Goal: Information Seeking & Learning: Learn about a topic

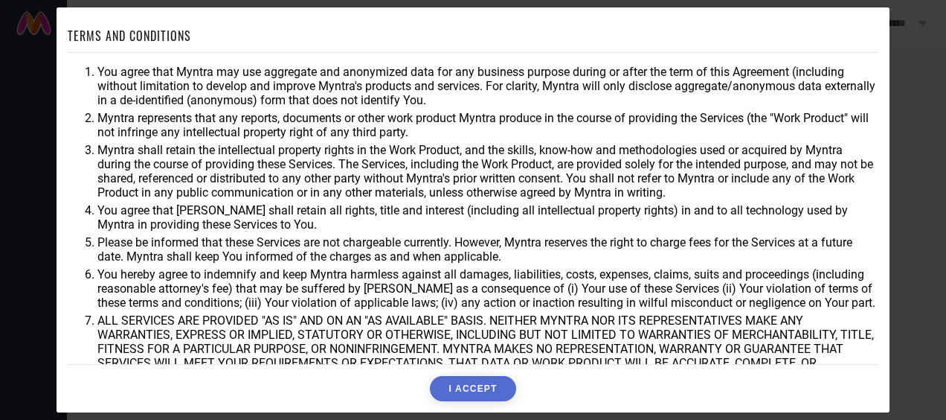
click at [472, 381] on button "I ACCEPT" at bounding box center [473, 388] width 86 height 25
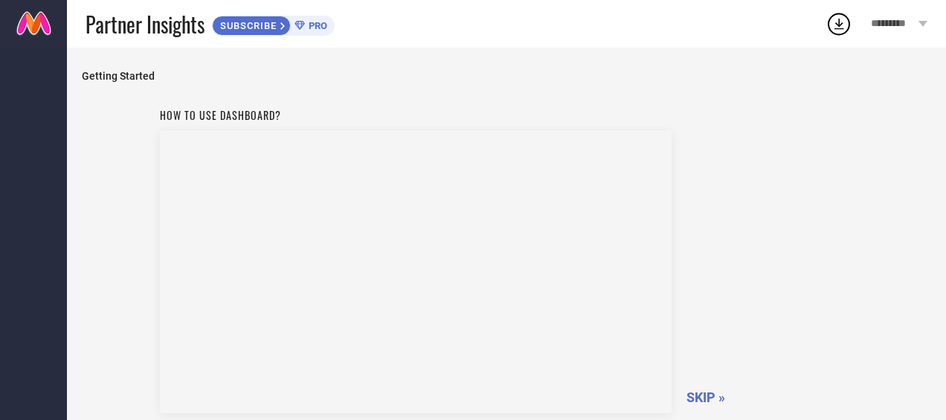
click at [726, 157] on div "How to use dashboard? SKIP »" at bounding box center [507, 257] width 694 height 315
click at [699, 397] on span "SKIP »" at bounding box center [706, 397] width 39 height 16
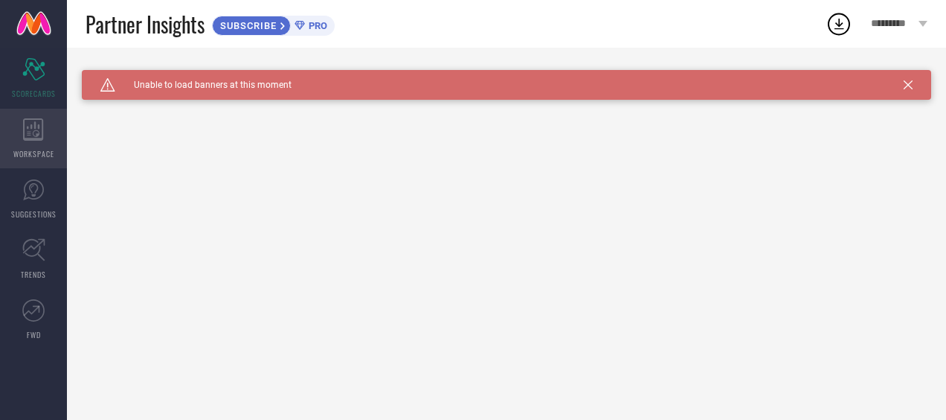
click at [36, 124] on icon at bounding box center [33, 129] width 21 height 22
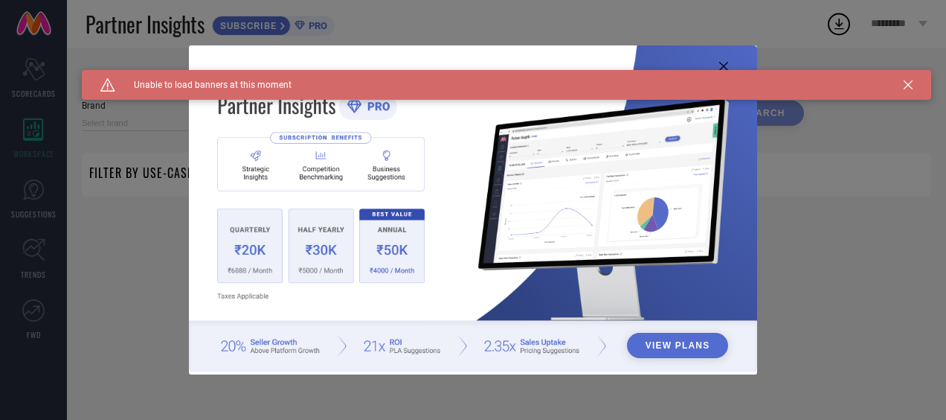
type input "1 STOP FASHION"
type input "All"
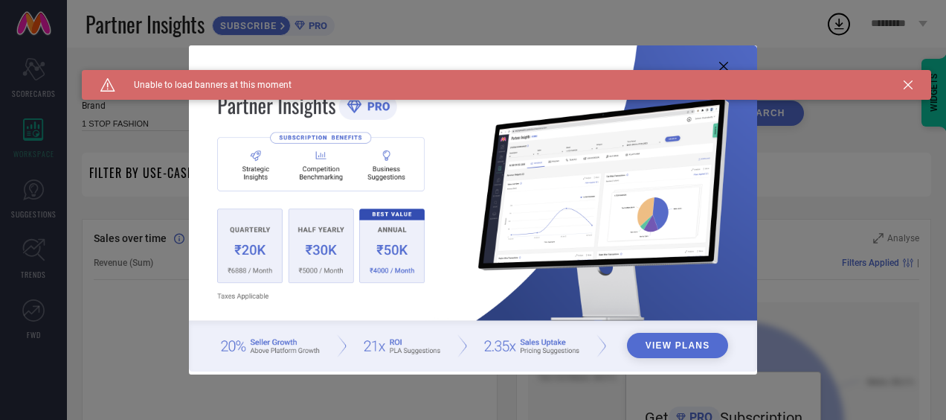
click at [39, 78] on div "View Plans" at bounding box center [473, 210] width 946 height 420
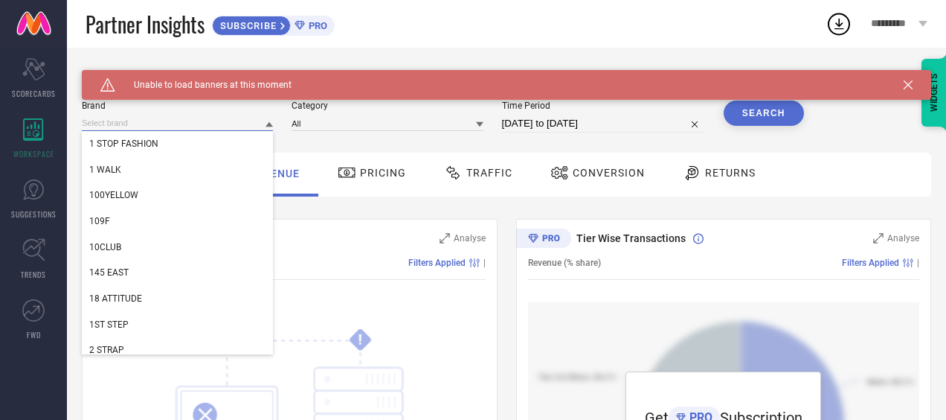
click at [161, 123] on input at bounding box center [177, 123] width 191 height 16
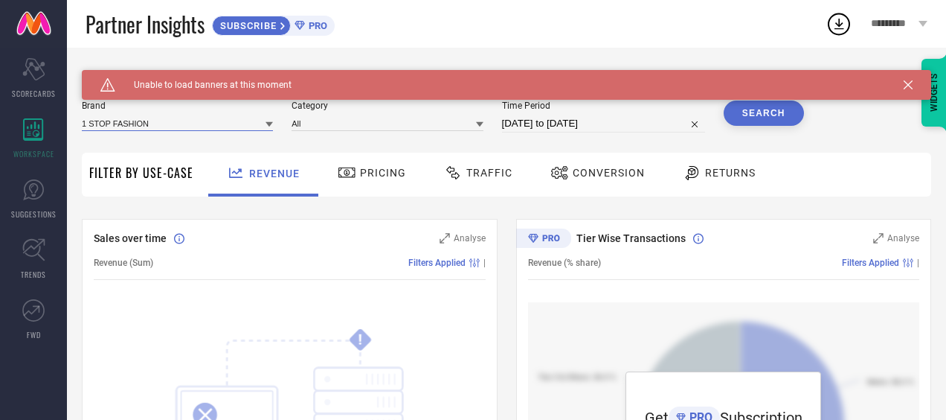
click at [161, 123] on input at bounding box center [177, 123] width 191 height 16
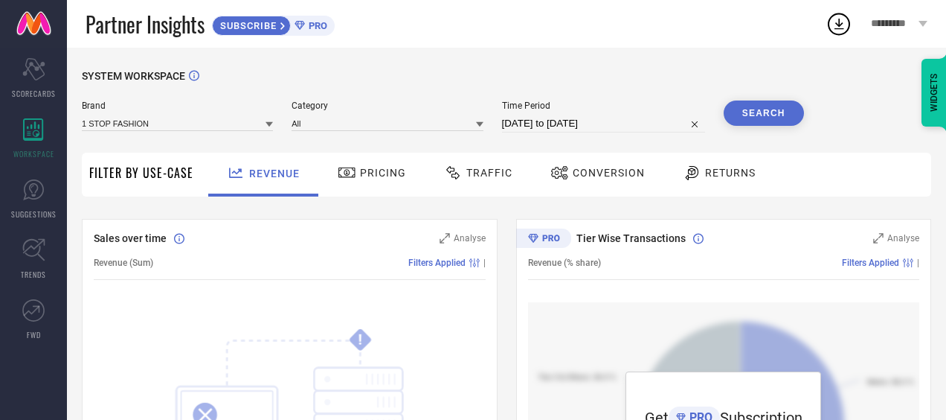
click at [360, 176] on span "Pricing" at bounding box center [383, 173] width 46 height 12
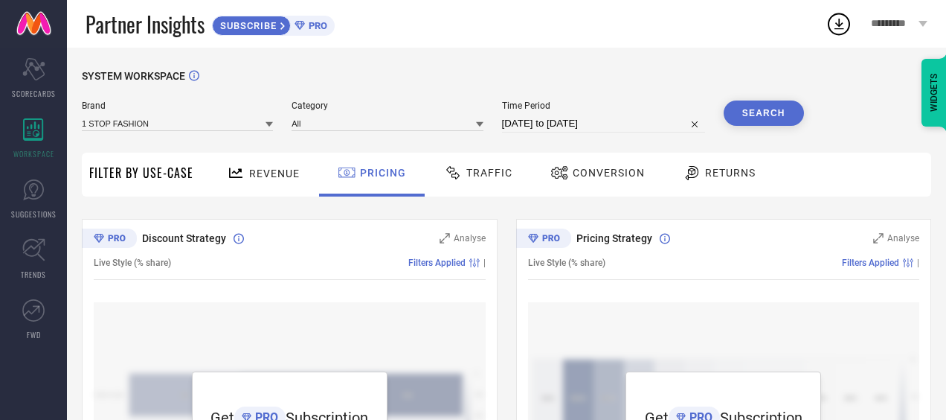
click at [304, 222] on div "Discount Strategy Analyse Live Style (% share) Filters Applied | Get PRO Subscr…" at bounding box center [290, 405] width 416 height 372
click at [927, 100] on div "WIDGETS" at bounding box center [934, 93] width 25 height 68
click at [485, 85] on div "SYSTEM WORKSPACE" at bounding box center [507, 85] width 850 height 30
click at [22, 195] on link "SUGGESTIONS" at bounding box center [33, 199] width 67 height 60
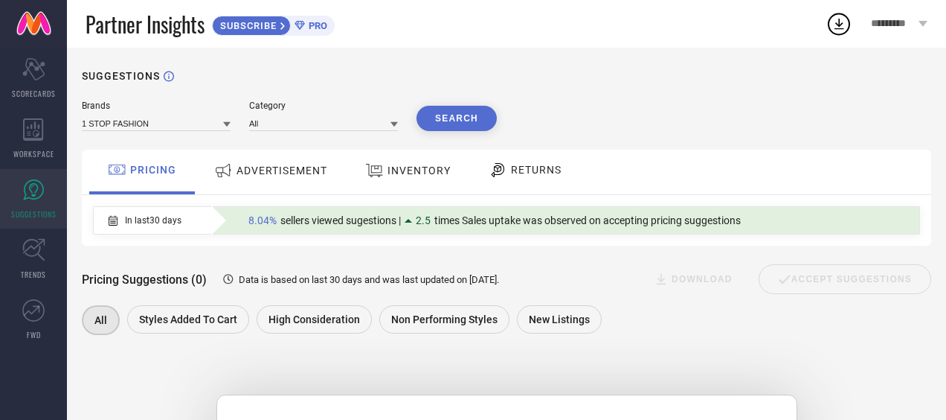
click at [277, 175] on span "ADVERTISEMENT" at bounding box center [282, 170] width 91 height 12
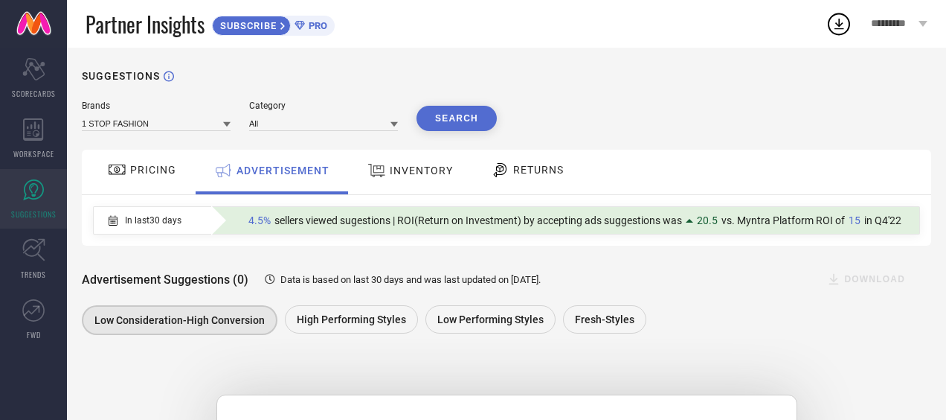
click at [356, 175] on div "INVENTORY" at bounding box center [410, 172] width 123 height 45
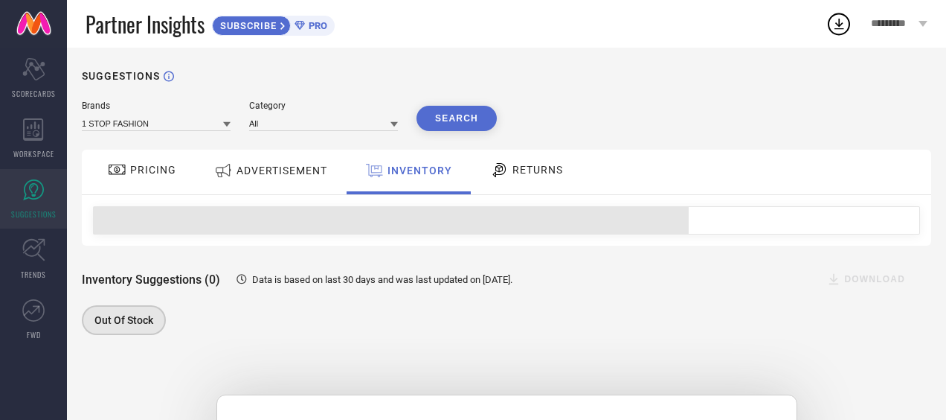
click at [527, 180] on div "RETURNS" at bounding box center [527, 169] width 80 height 25
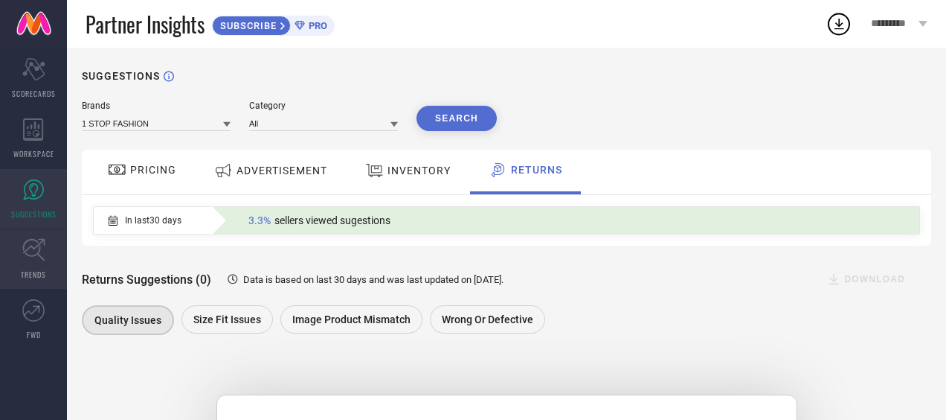
click at [55, 242] on link "TRENDS" at bounding box center [33, 259] width 67 height 60
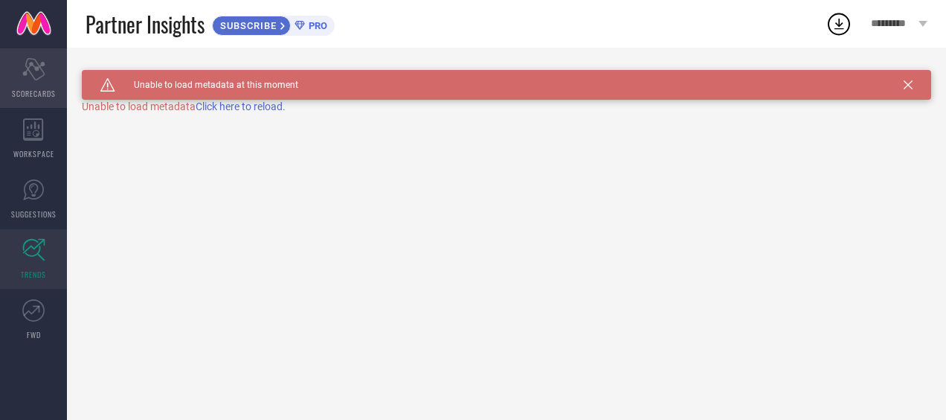
click at [24, 91] on span "SCORECARDS" at bounding box center [34, 93] width 44 height 11
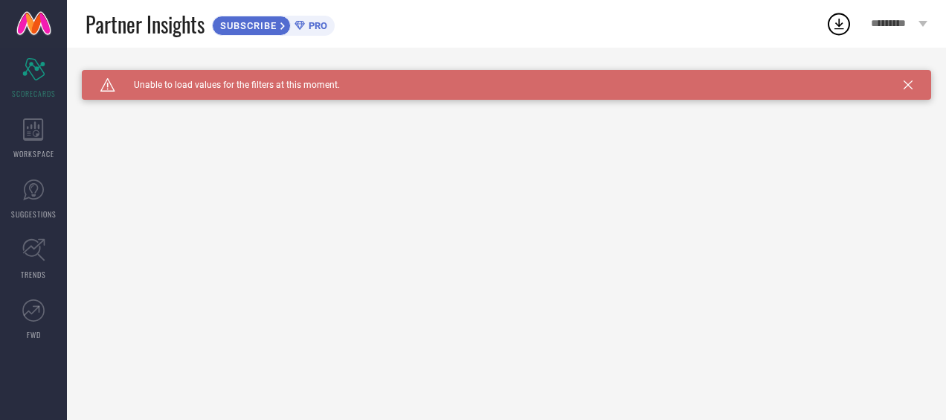
click at [906, 86] on icon at bounding box center [908, 84] width 9 height 9
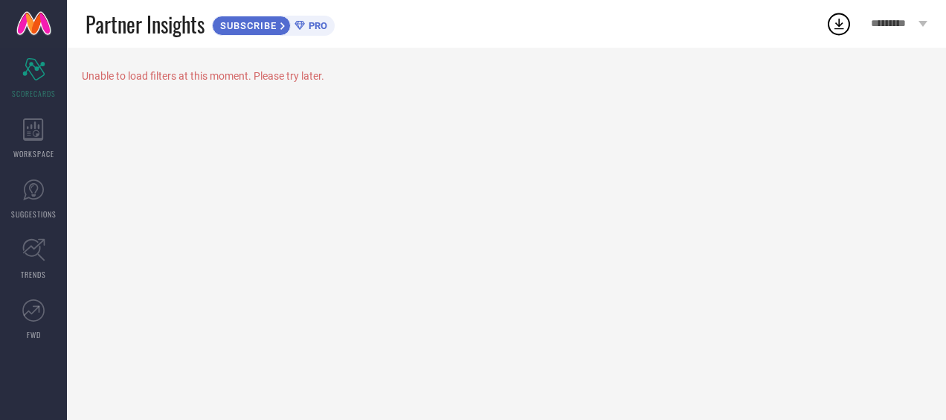
click at [877, 19] on span "*********" at bounding box center [893, 24] width 45 height 13
click at [844, 19] on icon at bounding box center [839, 23] width 27 height 27
click at [36, 74] on icon "Scorecard" at bounding box center [33, 69] width 23 height 22
click at [304, 27] on icon at bounding box center [300, 25] width 10 height 9
click at [36, 166] on div "WORKSPACE" at bounding box center [33, 139] width 67 height 60
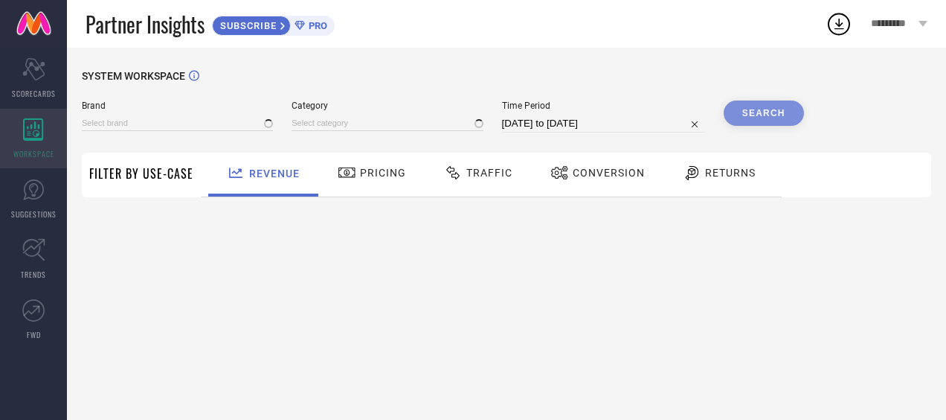
type input "1 STOP FASHION"
type input "All"
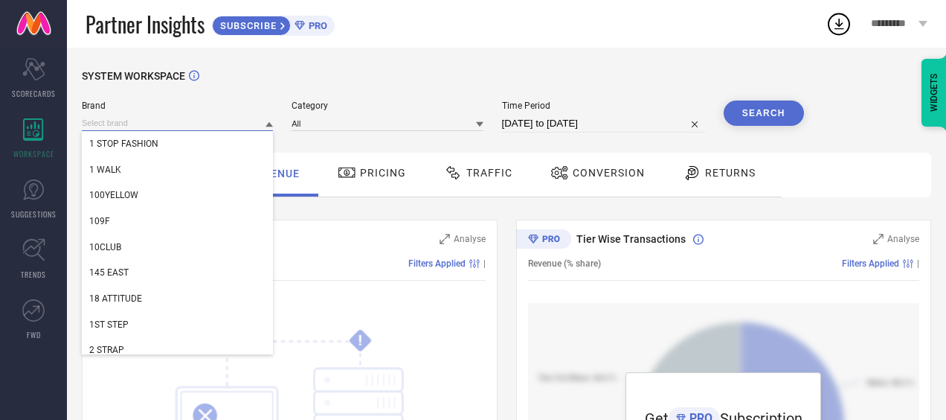
click at [123, 126] on input at bounding box center [177, 123] width 191 height 16
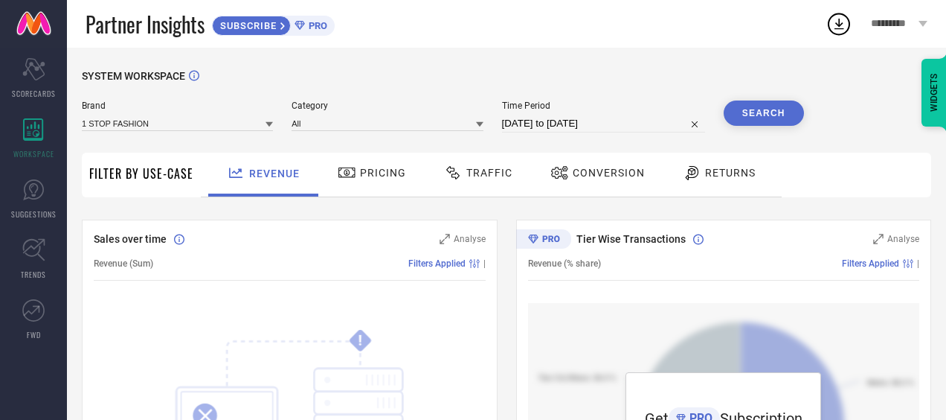
click at [205, 222] on div "Sales over time Analyse Revenue (Sum) Filters Applied | ! SOMETHING WENT WRONG …" at bounding box center [290, 405] width 416 height 372
click at [286, 231] on div "Sales over time" at bounding box center [259, 238] width 331 height 15
click at [379, 187] on div "Pricing" at bounding box center [372, 174] width 106 height 44
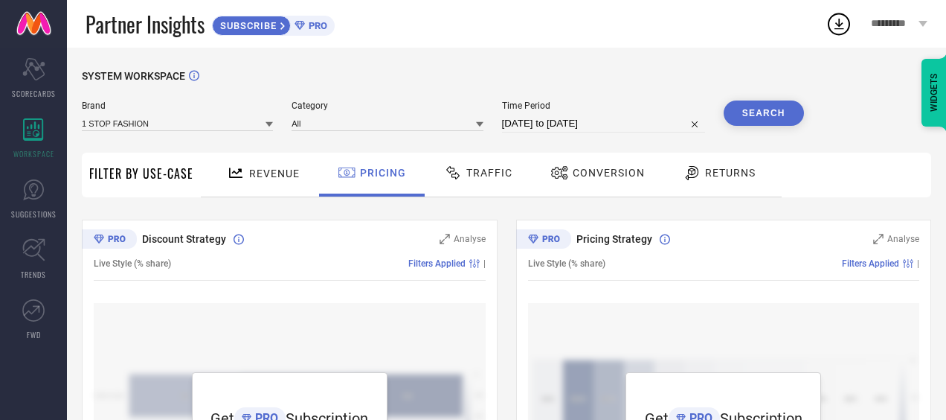
click at [493, 177] on span "Traffic" at bounding box center [489, 173] width 46 height 12
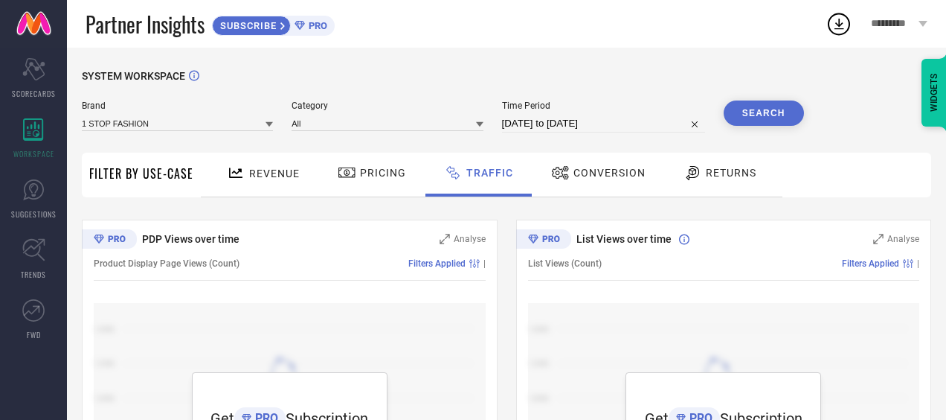
click at [587, 176] on span "Conversion" at bounding box center [610, 173] width 72 height 12
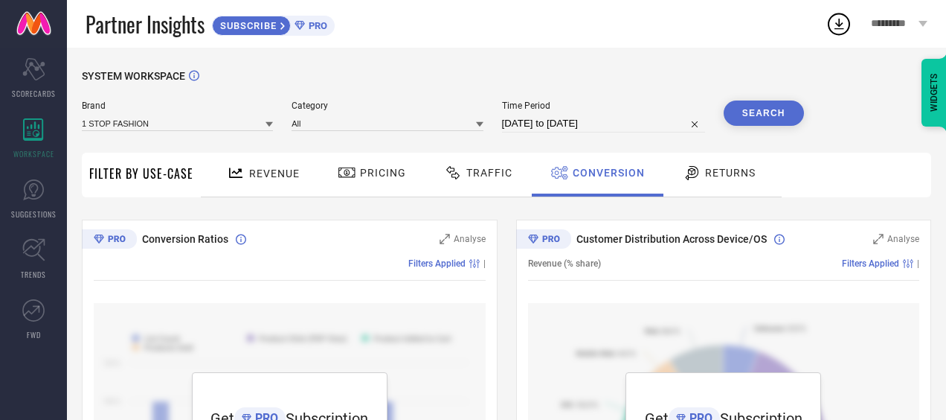
click at [687, 178] on icon at bounding box center [692, 173] width 13 height 14
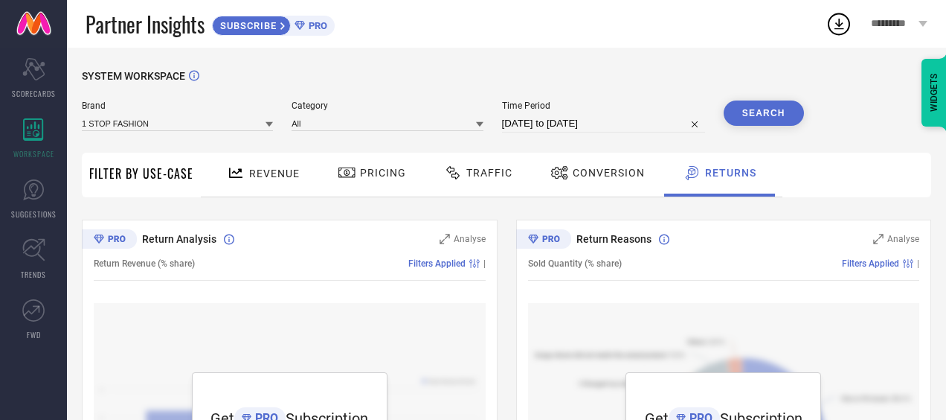
click at [310, 29] on span "PRO" at bounding box center [316, 25] width 22 height 11
